Goal: Information Seeking & Learning: Learn about a topic

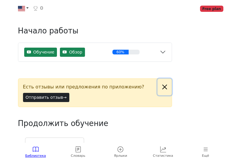
click at [164, 87] on button "Close alert" at bounding box center [165, 86] width 14 height 17
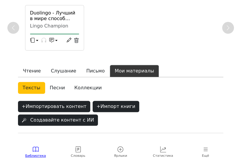
scroll to position [75, 0]
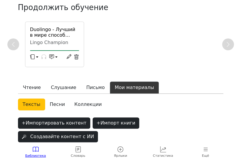
click at [37, 58] on button "button" at bounding box center [34, 57] width 8 height 9
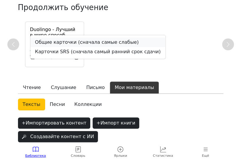
click at [52, 44] on link "Общие карточки (сначала самые слабые)" at bounding box center [97, 41] width 135 height 9
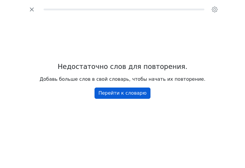
click at [113, 96] on link "Перейти к словарю" at bounding box center [123, 92] width 56 height 11
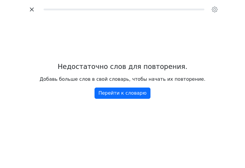
click at [31, 9] on icon "button" at bounding box center [31, 9] width 9 height 9
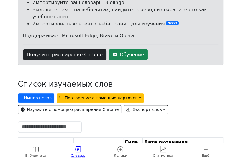
scroll to position [67, 0]
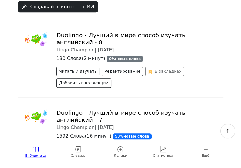
scroll to position [211, 0]
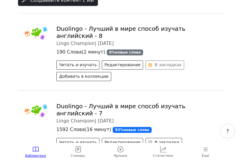
click at [103, 25] on link "Duolingo - Лучший в мире способ изучать английский - 8" at bounding box center [120, 32] width 129 height 14
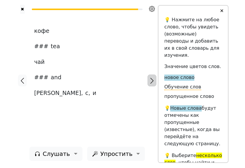
click at [153, 81] on icon "button" at bounding box center [152, 81] width 3 height 6
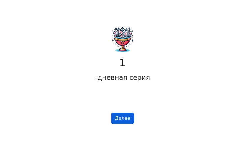
click at [127, 123] on button "Далее" at bounding box center [122, 117] width 23 height 11
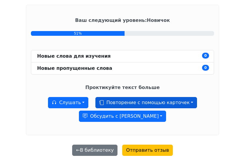
click at [150, 101] on button "Повторение с помощью карточек" at bounding box center [147, 102] width 102 height 11
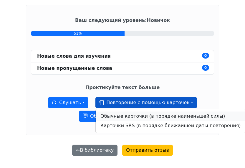
click at [146, 117] on link "Обычные карточки (в порядке наименьшей силы)" at bounding box center [171, 115] width 150 height 9
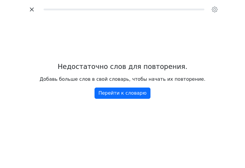
click at [32, 10] on icon "button" at bounding box center [32, 9] width 4 height 4
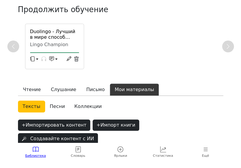
scroll to position [64, 0]
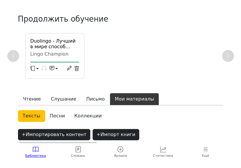
click at [57, 67] on button "button" at bounding box center [54, 69] width 8 height 9
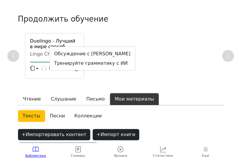
click at [151, 65] on div "Duolingo - Лучший в мире способ изучать английский - 8 Lingo Champion Обсуждени…" at bounding box center [120, 55] width 205 height 45
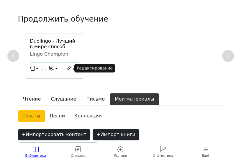
click at [68, 68] on icon at bounding box center [69, 67] width 5 height 5
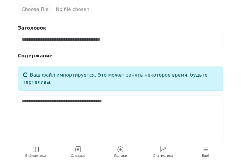
scroll to position [0, 0]
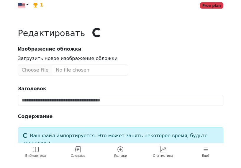
type input "**********"
type textarea "**********"
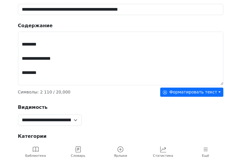
scroll to position [30, 0]
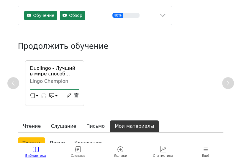
scroll to position [118, 0]
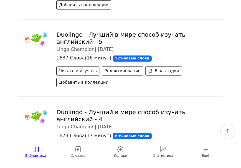
scroll to position [472, 0]
